Goal: Transaction & Acquisition: Purchase product/service

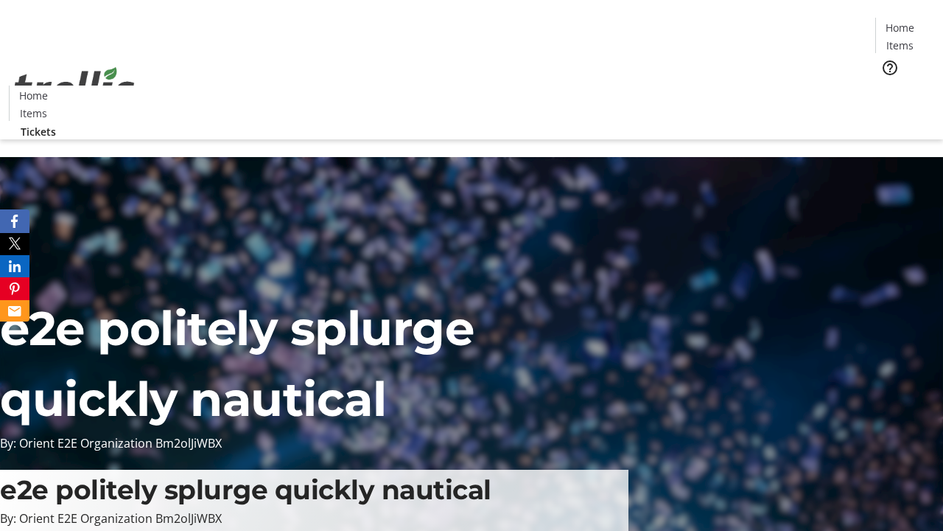
click at [887, 85] on span "Tickets" at bounding box center [904, 92] width 35 height 15
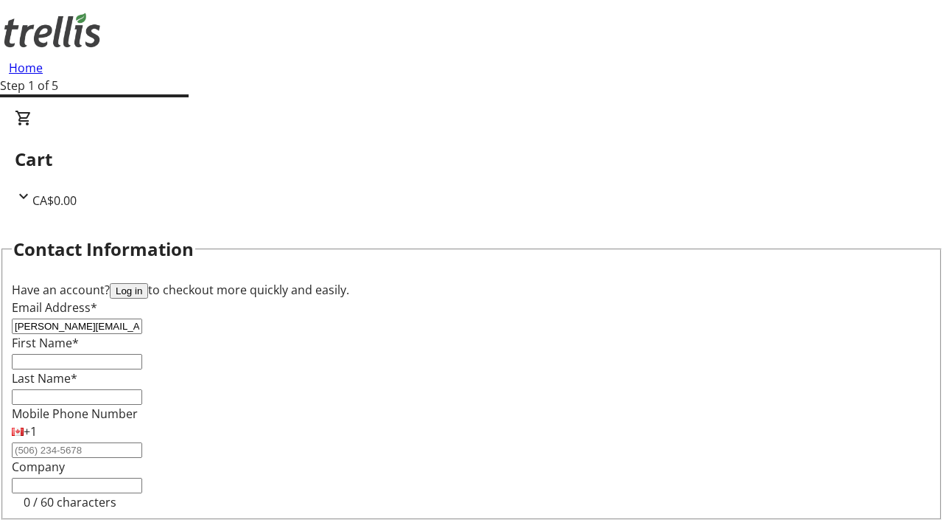
type input "[PERSON_NAME][EMAIL_ADDRESS][DOMAIN_NAME]"
type input "[PERSON_NAME]"
